Goal: Check status: Check status

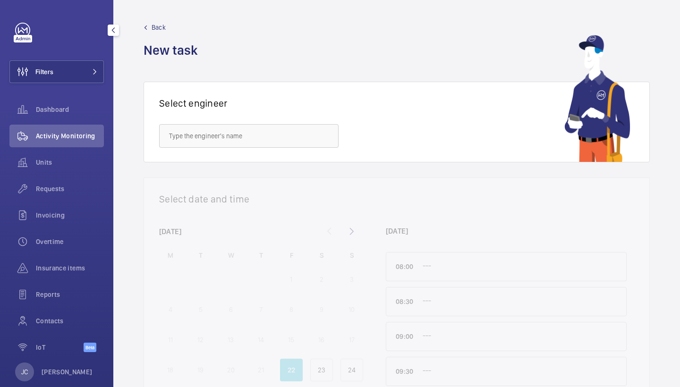
click at [93, 75] on button "Filters" at bounding box center [56, 71] width 94 height 23
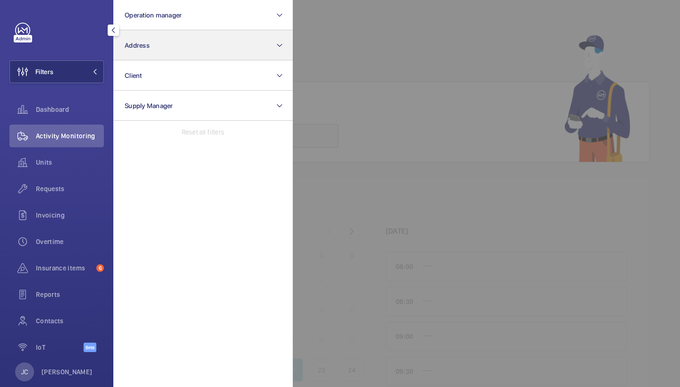
drag, startPoint x: 0, startPoint y: 0, endPoint x: 157, endPoint y: 51, distance: 165.0
click at [157, 51] on button "Address" at bounding box center [202, 45] width 179 height 30
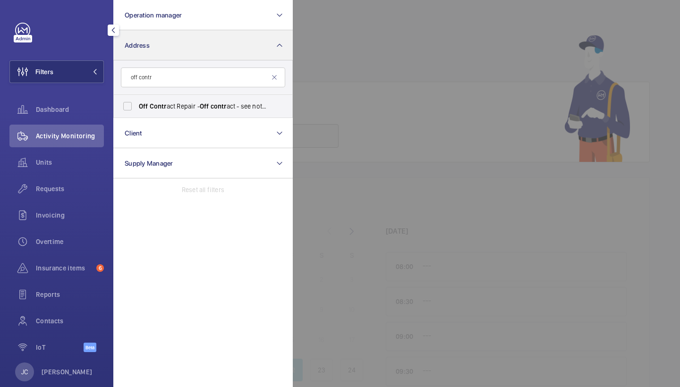
type input "off contr"
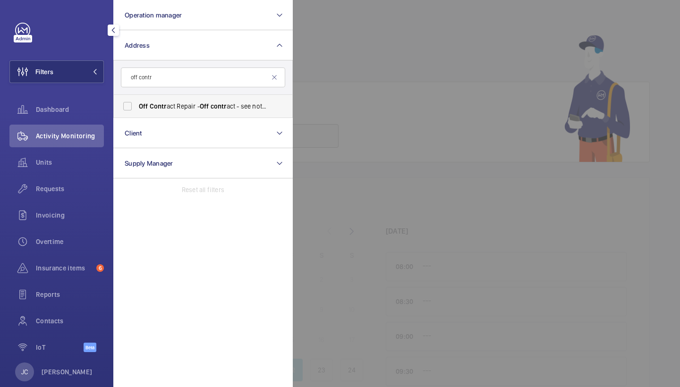
drag, startPoint x: 157, startPoint y: 51, endPoint x: 176, endPoint y: 105, distance: 56.6
click at [176, 105] on span "Off Contr act Repair - Off contr act - see notes in description, LONDON XXXX" at bounding box center [204, 106] width 130 height 9
click at [137, 105] on input "Off Contr act Repair - Off contr act - see notes in description, LONDON XXXX" at bounding box center [127, 106] width 19 height 19
checkbox input "true"
click at [93, 135] on span "Activity Monitoring" at bounding box center [70, 135] width 68 height 9
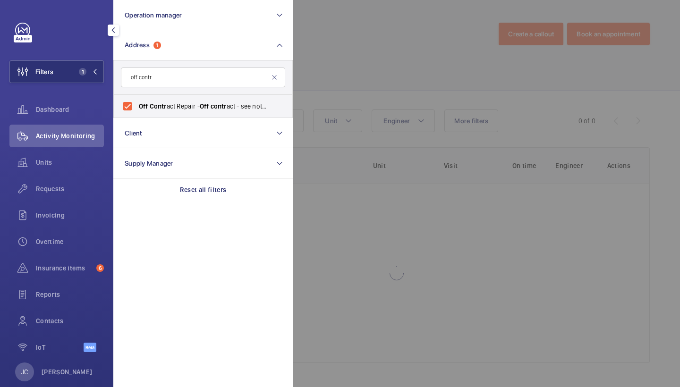
click at [376, 40] on div at bounding box center [633, 193] width 680 height 387
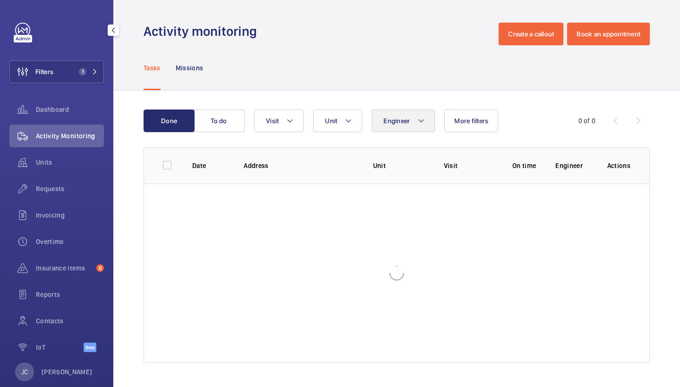
click at [407, 116] on button "Engineer" at bounding box center [403, 121] width 63 height 23
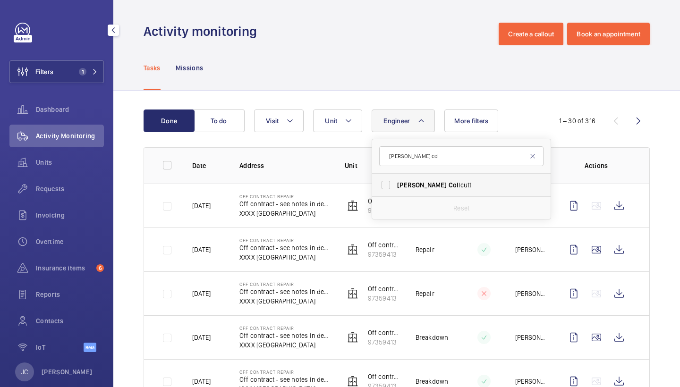
type input "[PERSON_NAME] col"
click at [433, 189] on span "[PERSON_NAME] lcutt" at bounding box center [462, 184] width 130 height 9
click at [395, 189] on input "[PERSON_NAME] lcutt" at bounding box center [385, 185] width 19 height 19
checkbox input "true"
click at [388, 60] on div "Tasks Missions" at bounding box center [397, 67] width 506 height 45
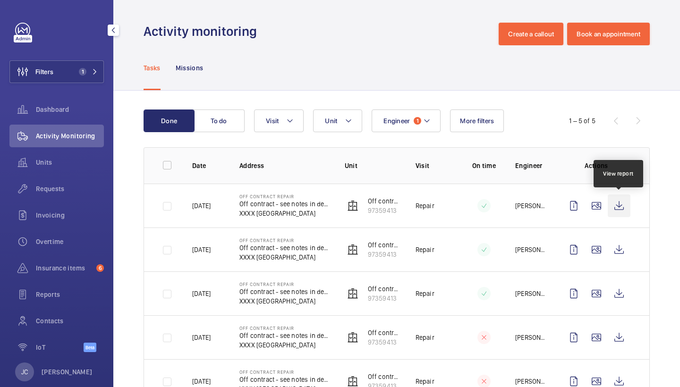
click at [620, 215] on wm-front-icon-button at bounding box center [619, 206] width 23 height 23
click at [53, 193] on span "Requests" at bounding box center [70, 188] width 68 height 9
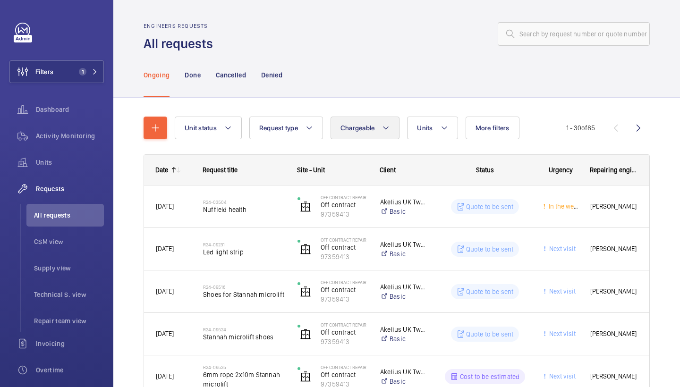
click at [375, 123] on button "Chargeable" at bounding box center [365, 128] width 69 height 23
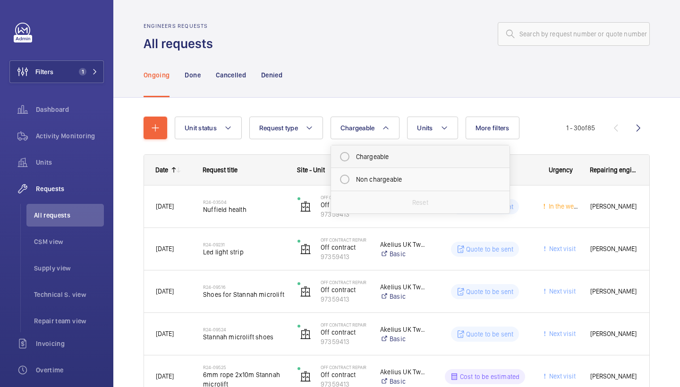
click at [382, 157] on mat-radio-button "Chargeable" at bounding box center [420, 156] width 170 height 19
radio input "true"
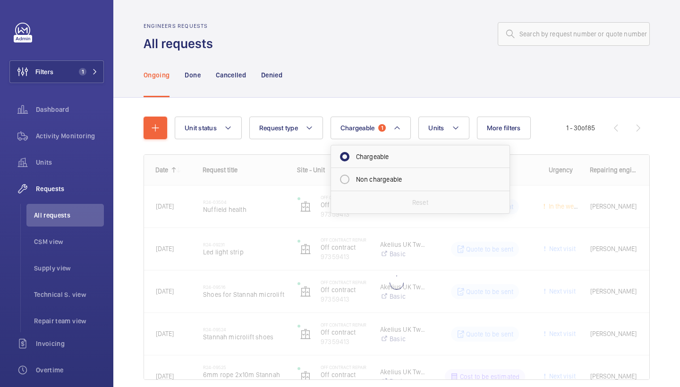
click at [355, 41] on div at bounding box center [434, 34] width 431 height 23
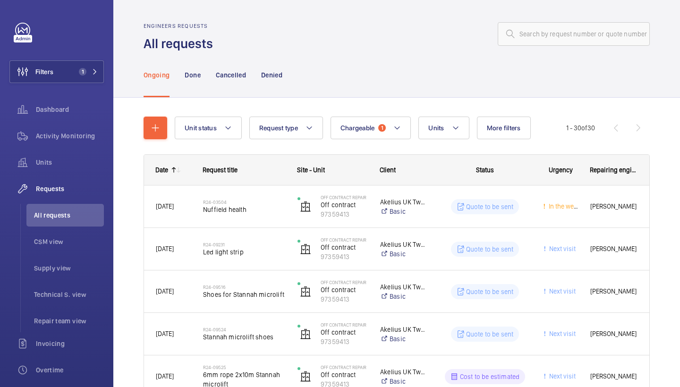
click at [100, 59] on div "Filters 1 Dashboard Activity Monitoring Units Requests All requests CSM view Su…" at bounding box center [56, 257] width 94 height 468
click at [94, 80] on button "Filters 1" at bounding box center [56, 71] width 94 height 23
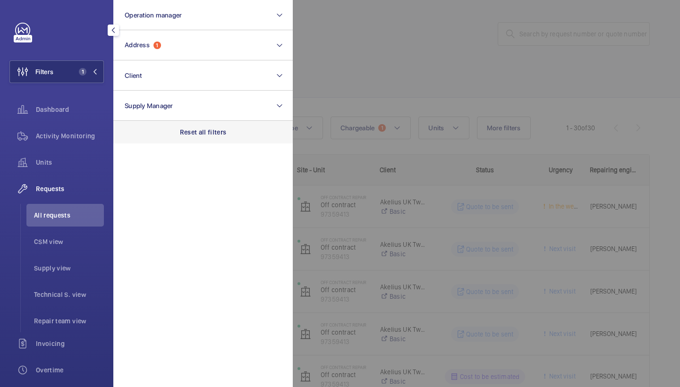
click at [225, 132] on p "Reset all filters" at bounding box center [203, 131] width 47 height 9
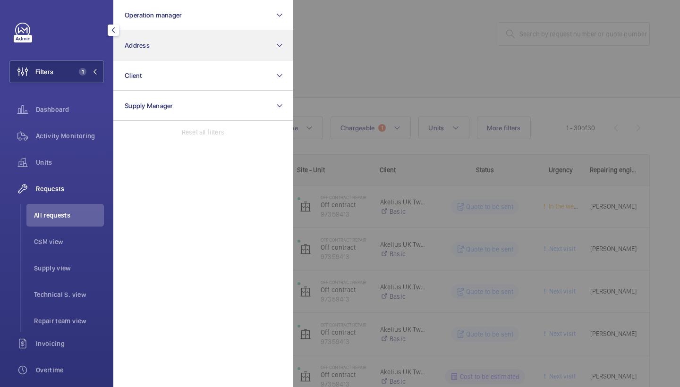
click at [170, 50] on button "Address" at bounding box center [202, 45] width 179 height 30
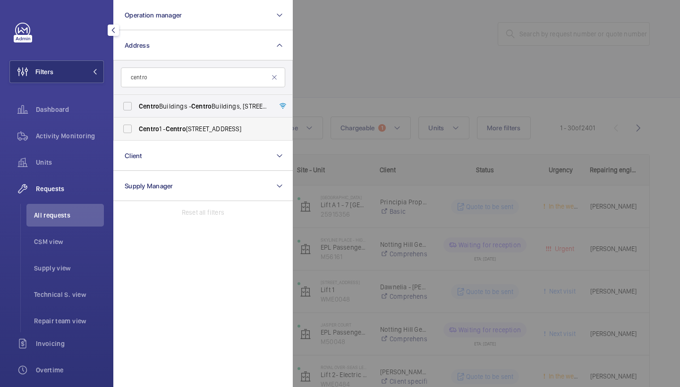
type input "centro"
click at [212, 125] on span "[STREET_ADDRESS]" at bounding box center [204, 128] width 130 height 9
click at [137, 125] on input "[STREET_ADDRESS]" at bounding box center [127, 128] width 19 height 19
checkbox input "true"
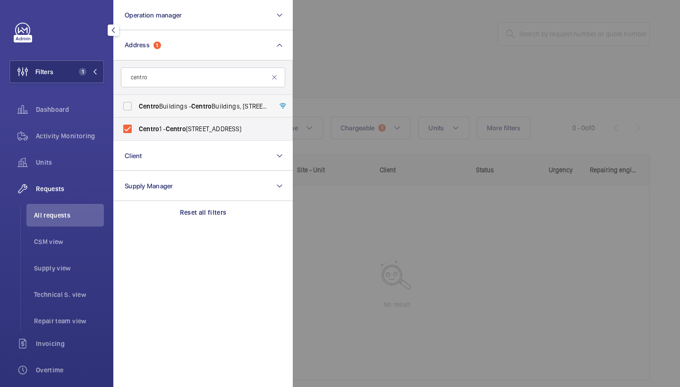
click at [218, 107] on span "[GEOGRAPHIC_DATA] - [GEOGRAPHIC_DATA], [STREET_ADDRESS][PERSON_NAME]" at bounding box center [204, 106] width 130 height 9
click at [137, 107] on input "[GEOGRAPHIC_DATA] - [GEOGRAPHIC_DATA], [STREET_ADDRESS][PERSON_NAME]" at bounding box center [127, 106] width 19 height 19
checkbox input "true"
click at [205, 126] on span "[STREET_ADDRESS]" at bounding box center [204, 128] width 130 height 9
click at [137, 126] on input "[STREET_ADDRESS]" at bounding box center [127, 128] width 19 height 19
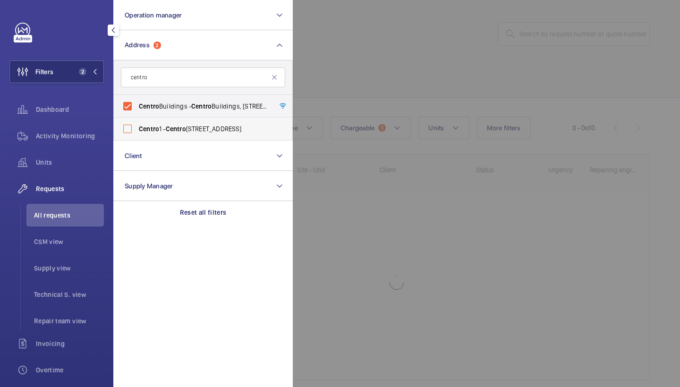
checkbox input "false"
click at [476, 45] on div at bounding box center [633, 193] width 680 height 387
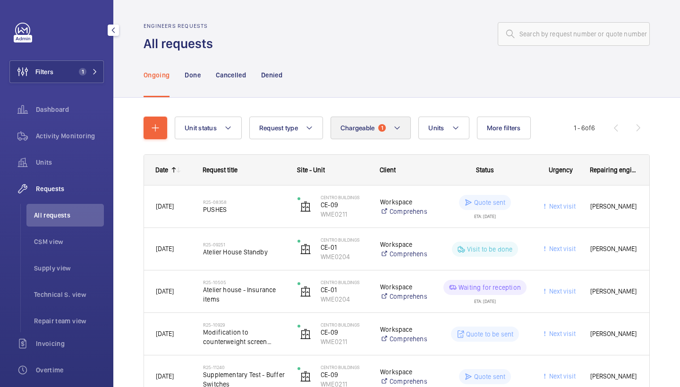
click at [378, 123] on button "Chargeable 1" at bounding box center [371, 128] width 81 height 23
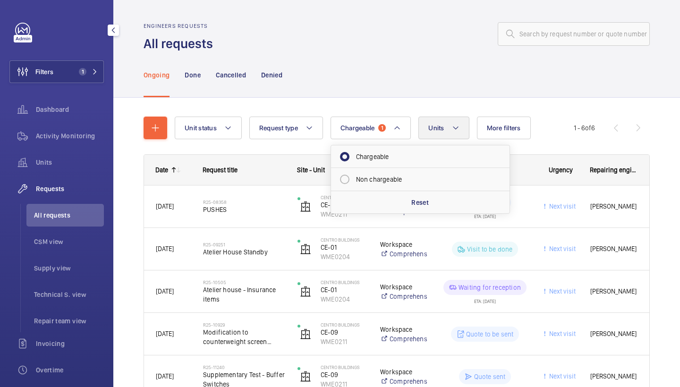
click at [447, 130] on button "Units" at bounding box center [443, 128] width 51 height 23
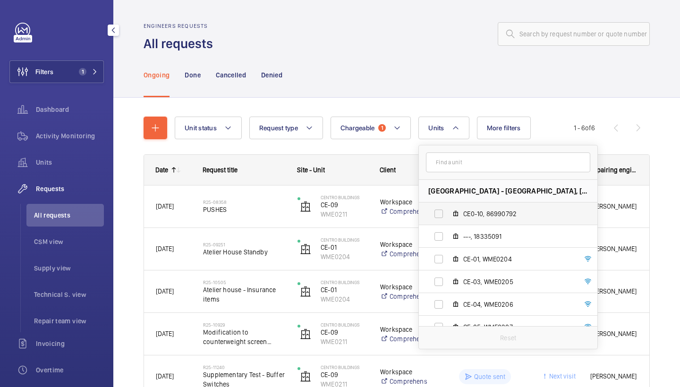
click at [480, 210] on span "CE0-10, 86990792" at bounding box center [518, 213] width 110 height 9
click at [448, 210] on input "CE0-10, 86990792" at bounding box center [438, 213] width 19 height 19
checkbox input "true"
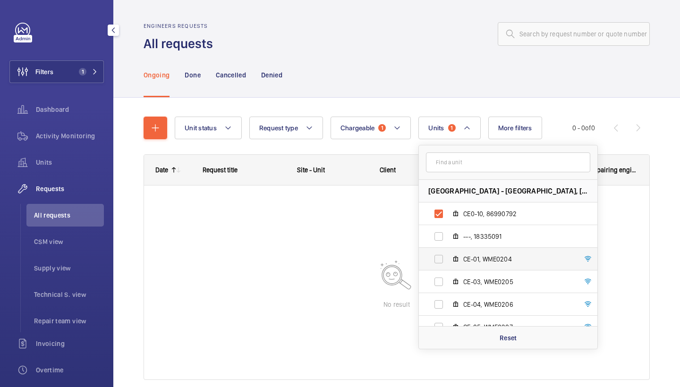
click at [463, 260] on label "CE-01, WME0204" at bounding box center [500, 259] width 163 height 23
click at [448, 260] on input "CE-01, WME0204" at bounding box center [438, 259] width 19 height 19
checkbox input "true"
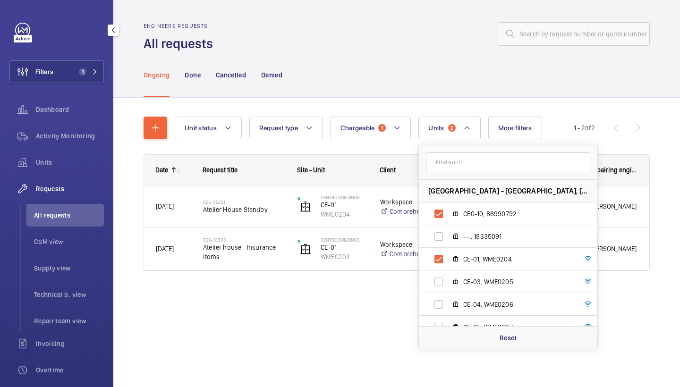
click at [381, 53] on div "Ongoing Done Cancelled Denied" at bounding box center [397, 74] width 506 height 45
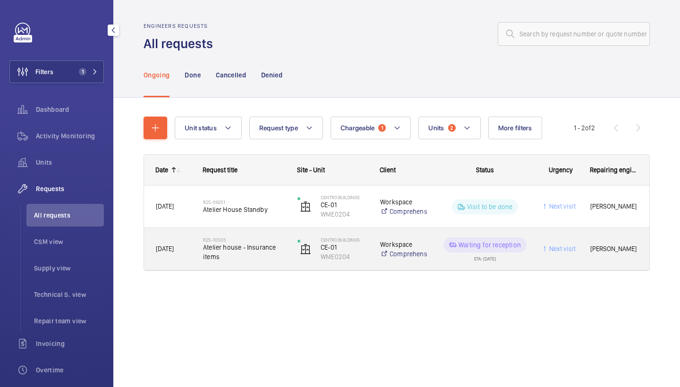
click at [246, 253] on span "Atelier house - Insurance items" at bounding box center [244, 252] width 82 height 19
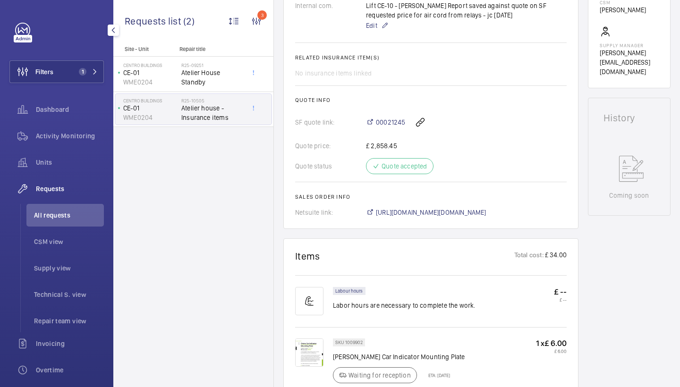
scroll to position [336, 0]
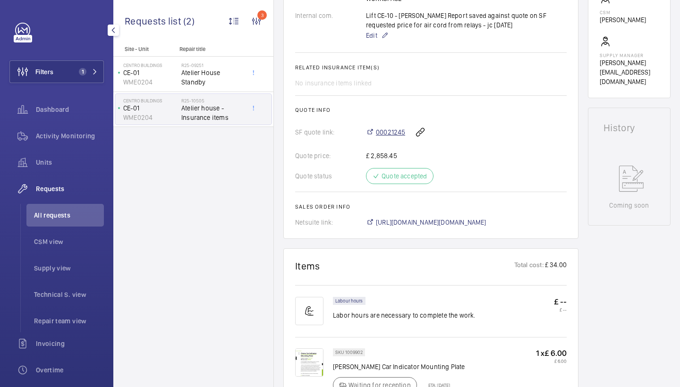
click at [387, 131] on span "00021245" at bounding box center [390, 131] width 29 height 9
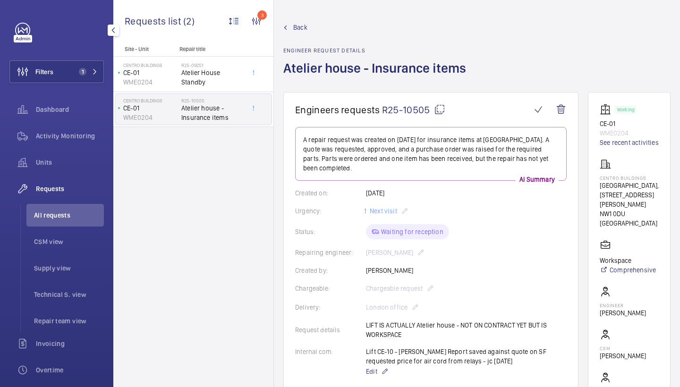
scroll to position [0, 0]
